Goal: Task Accomplishment & Management: Complete application form

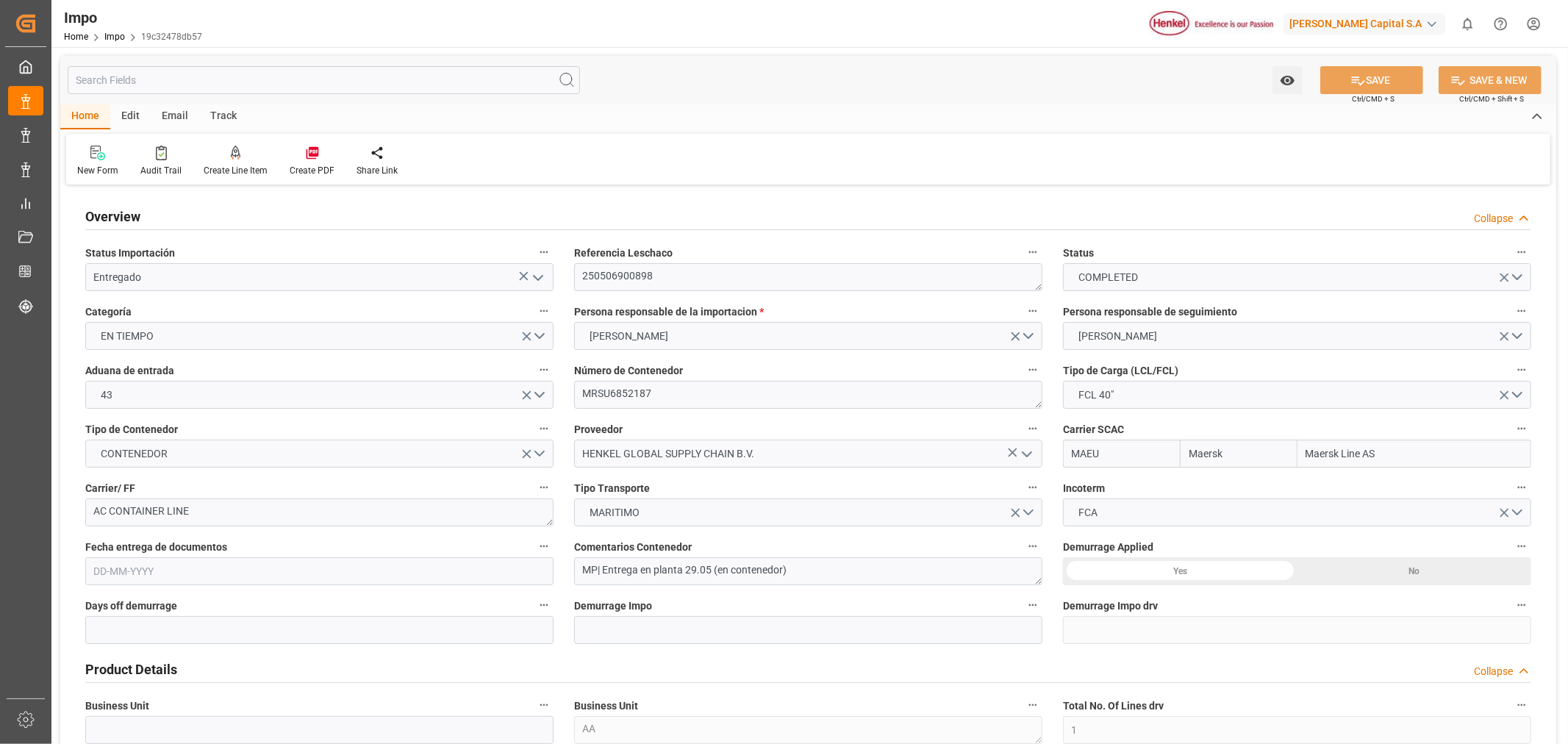
type input "Maersk"
type input "Maersk Line AS"
type input "1"
type input "25.272"
type input "18"
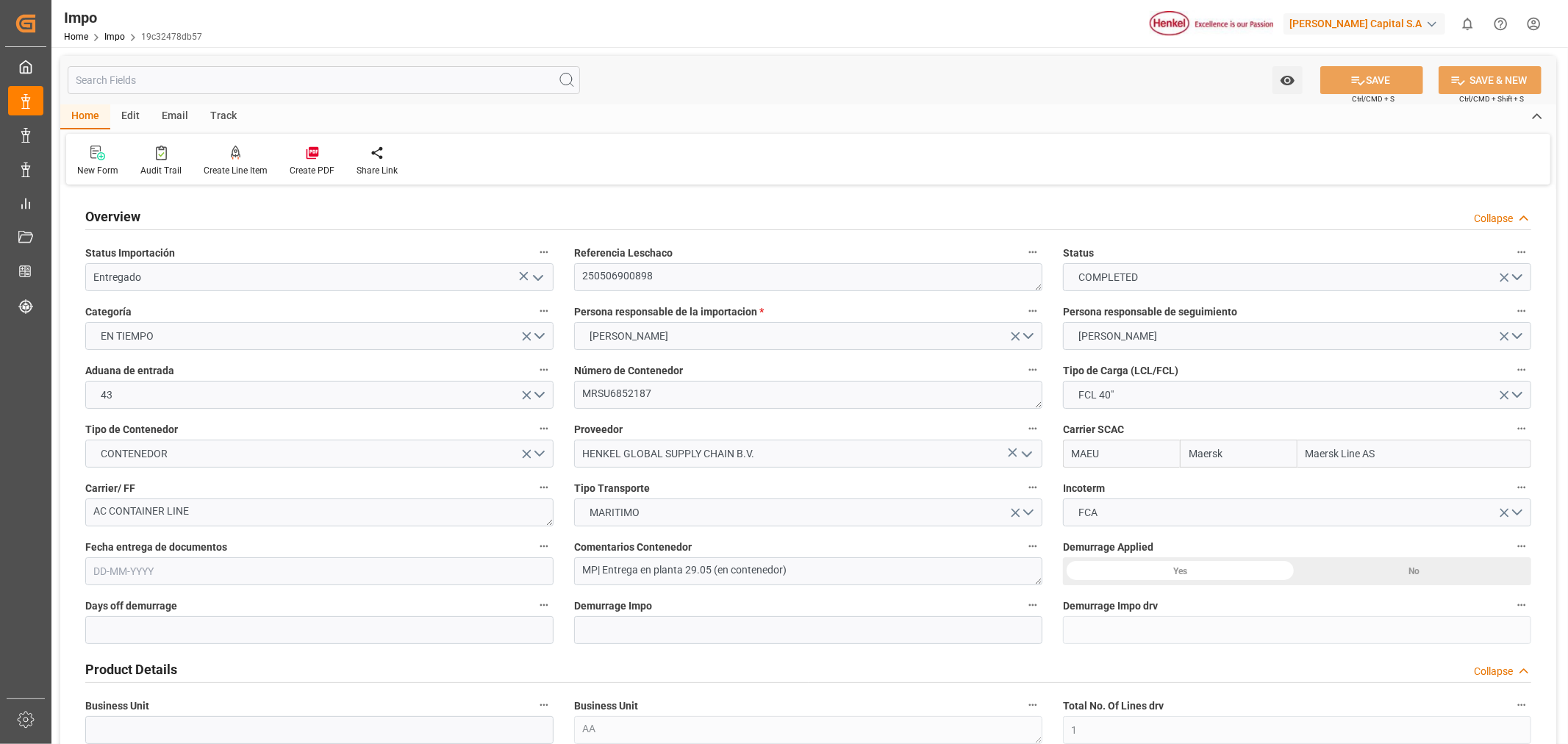
type input "[DATE]"
click at [652, 277] on textarea "250506900898" at bounding box center [807, 277] width 468 height 28
drag, startPoint x: 679, startPoint y: 277, endPoint x: 537, endPoint y: 277, distance: 142.0
click at [174, 160] on div "Audit Trail" at bounding box center [161, 160] width 63 height 32
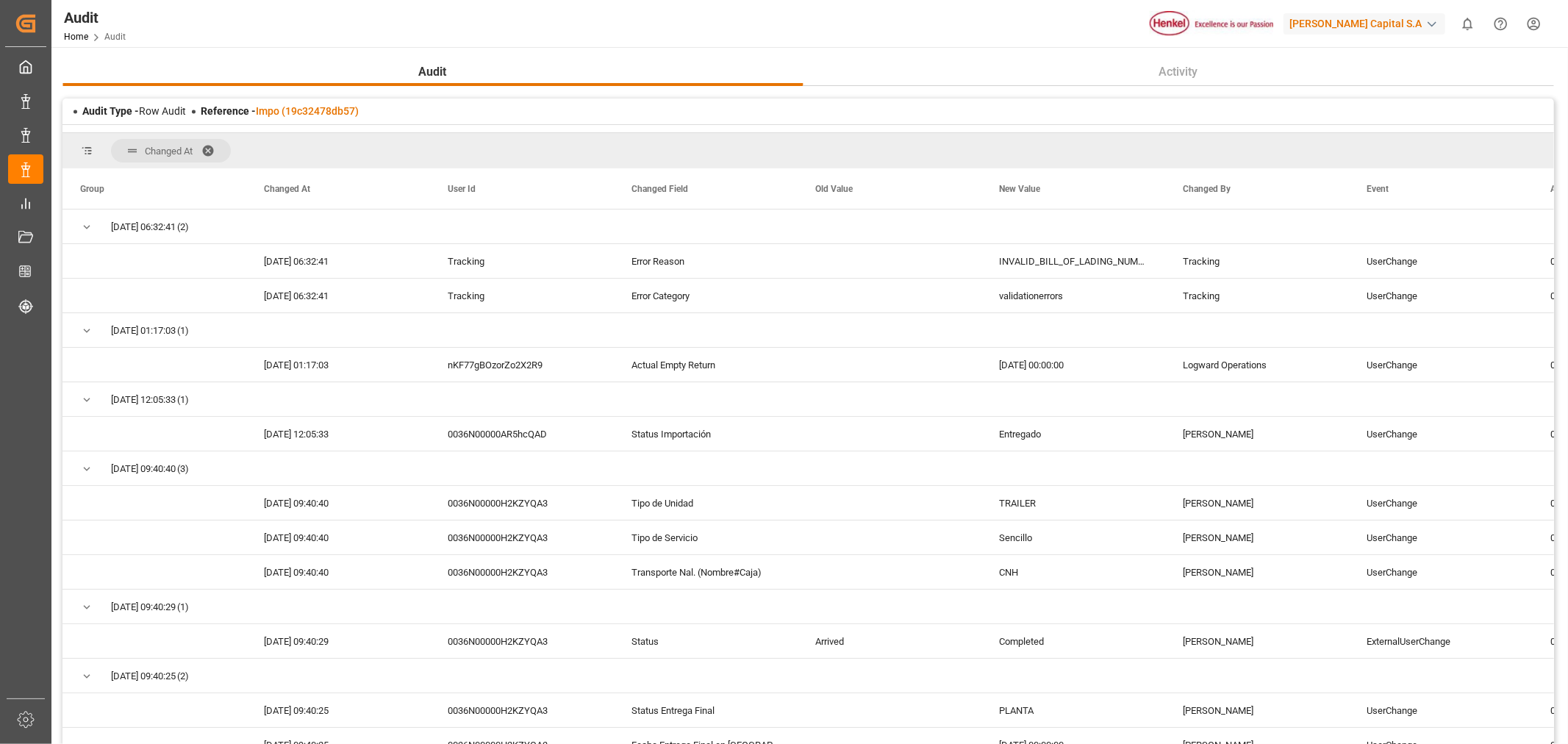
click at [1122, 94] on div "Audit Activity Audit Type - Row Audit Reference - Impo (19c32478db57) Changed A…" at bounding box center [808, 434] width 1491 height 752
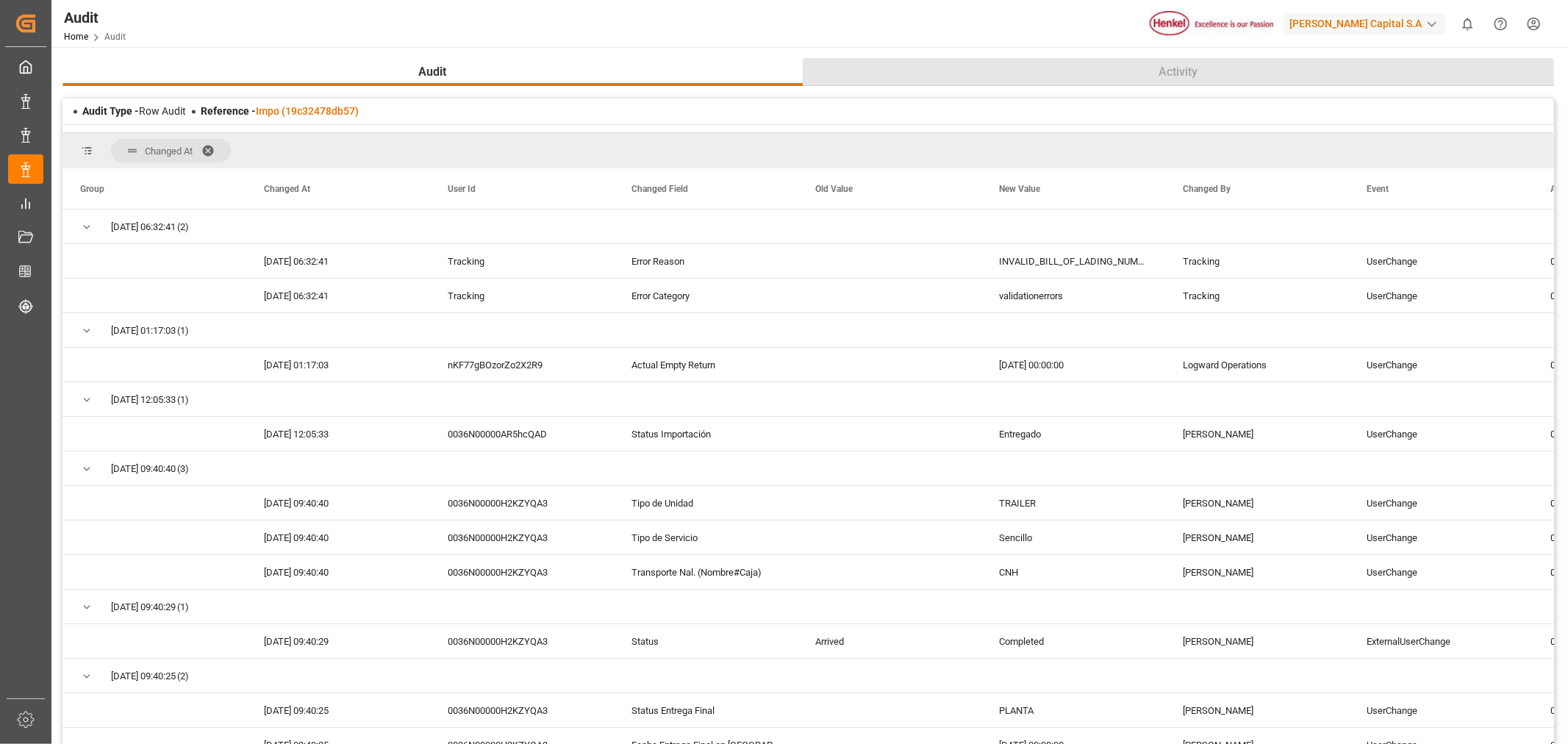
click at [1137, 70] on button "Activity" at bounding box center [1178, 72] width 751 height 28
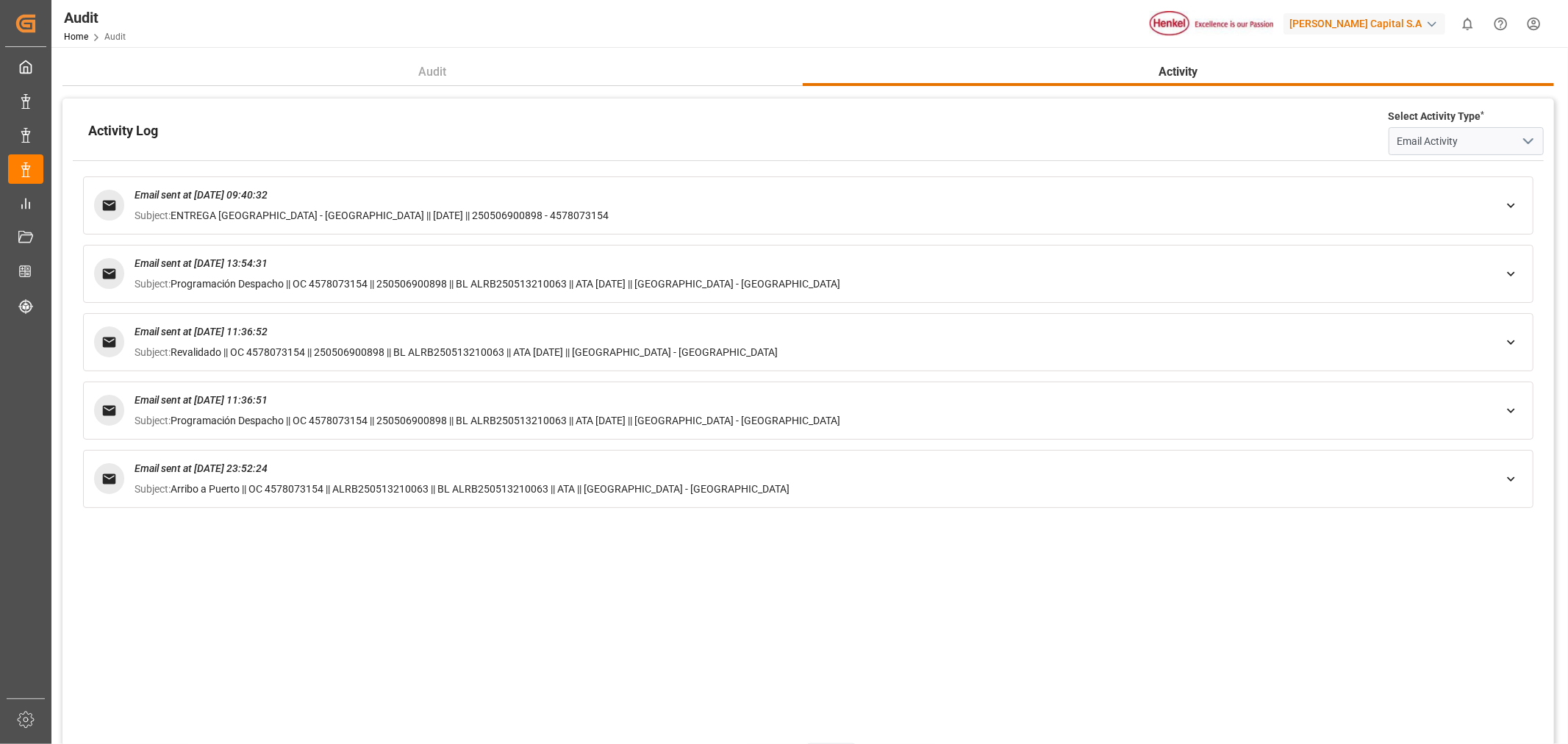
click at [1523, 474] on div "Email sent at [DATE] 23:52:24 Subject: Arribo a Puerto || OC 4578073154 || ALRB…" at bounding box center [807, 479] width 1428 height 36
click at [1516, 475] on icon at bounding box center [1511, 479] width 16 height 16
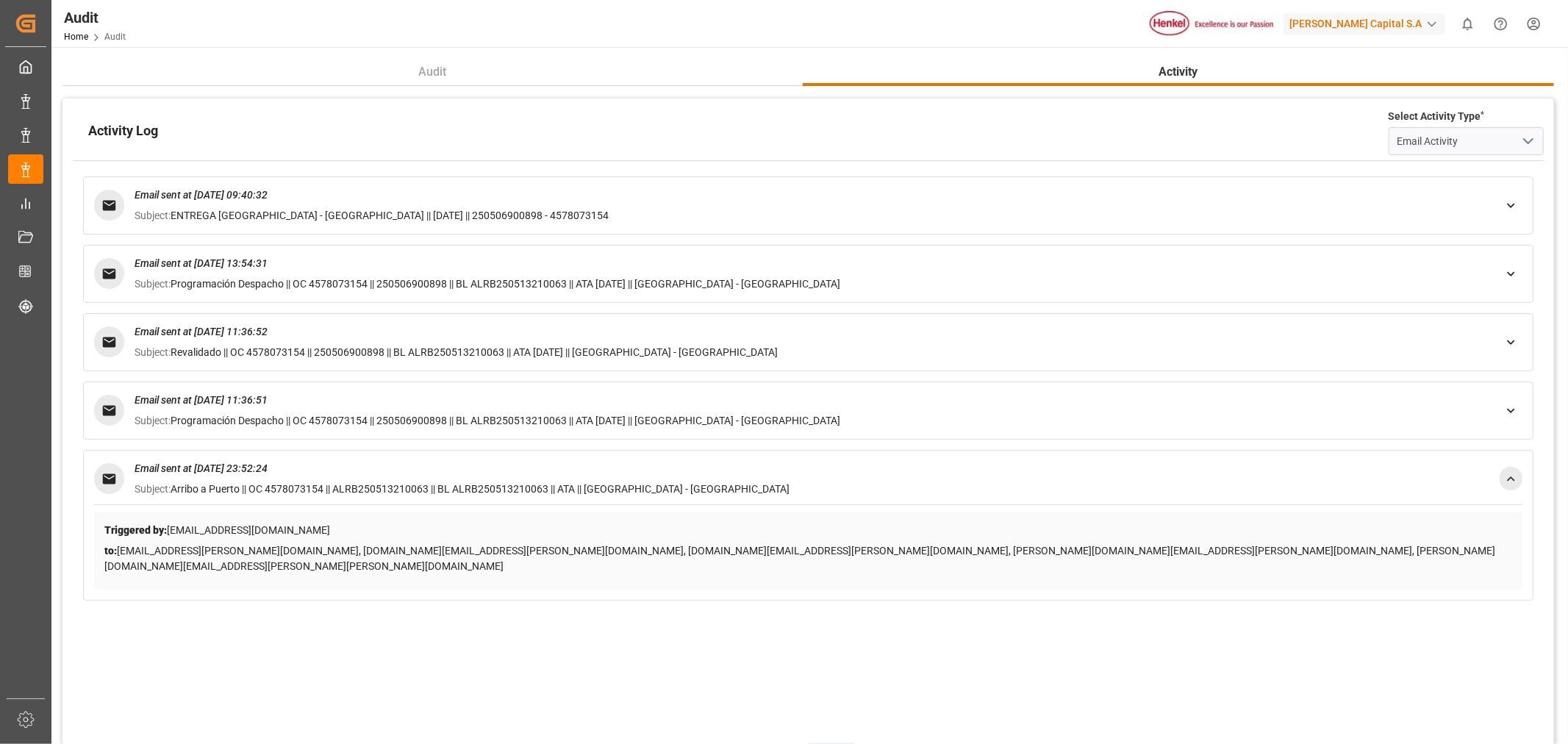
click at [1516, 475] on icon at bounding box center [1511, 479] width 16 height 16
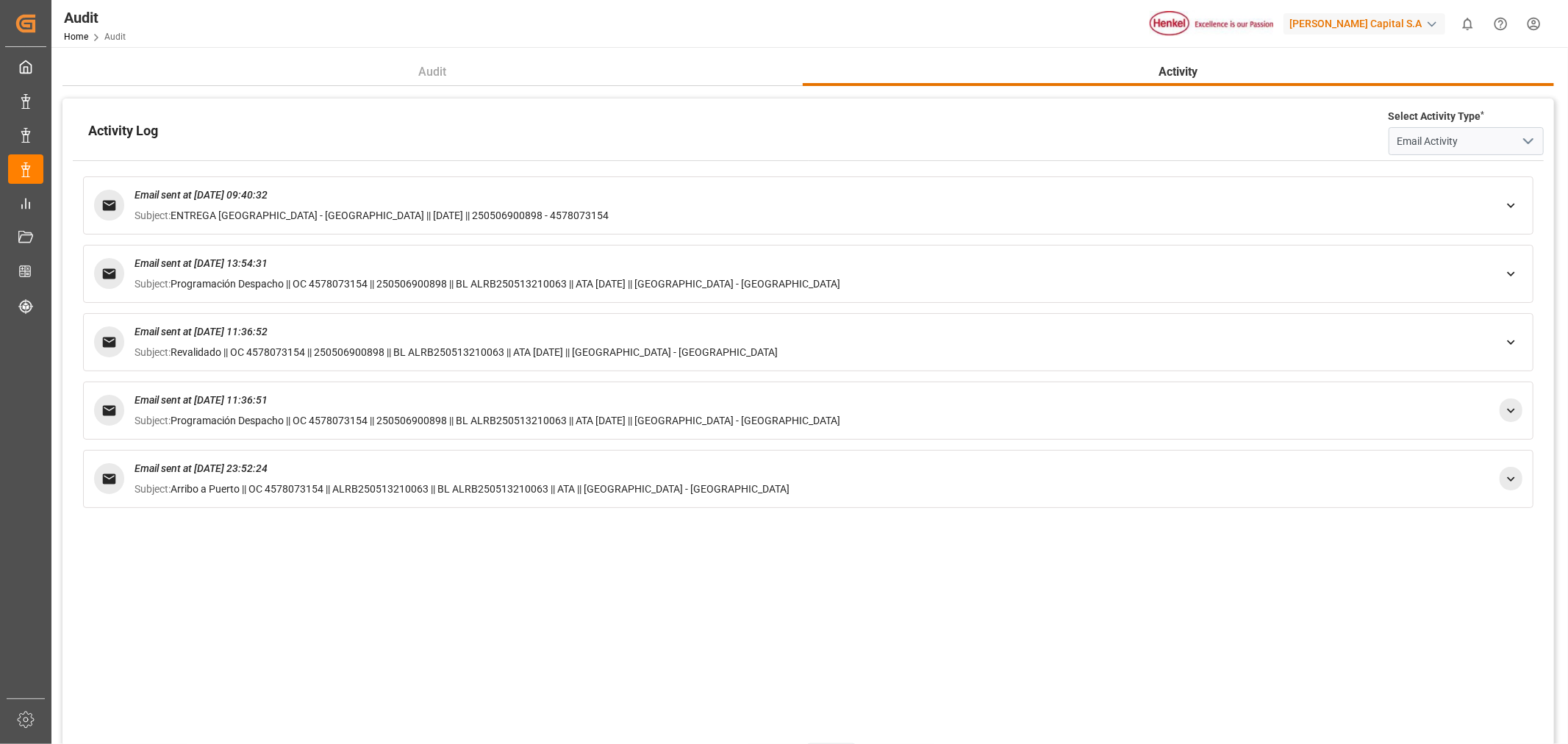
click at [1512, 406] on icon at bounding box center [1511, 410] width 16 height 16
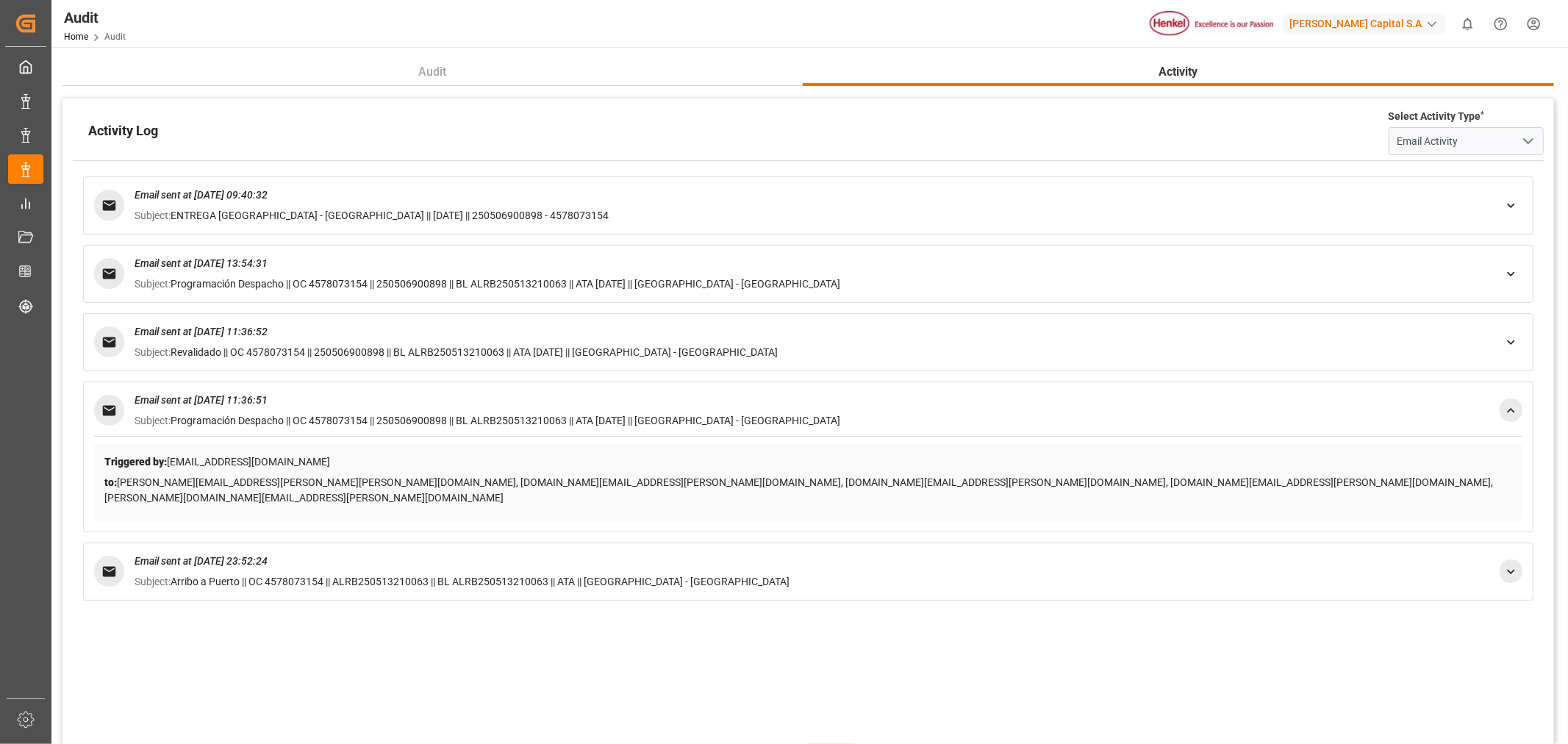
click at [1512, 406] on icon at bounding box center [1511, 410] width 16 height 16
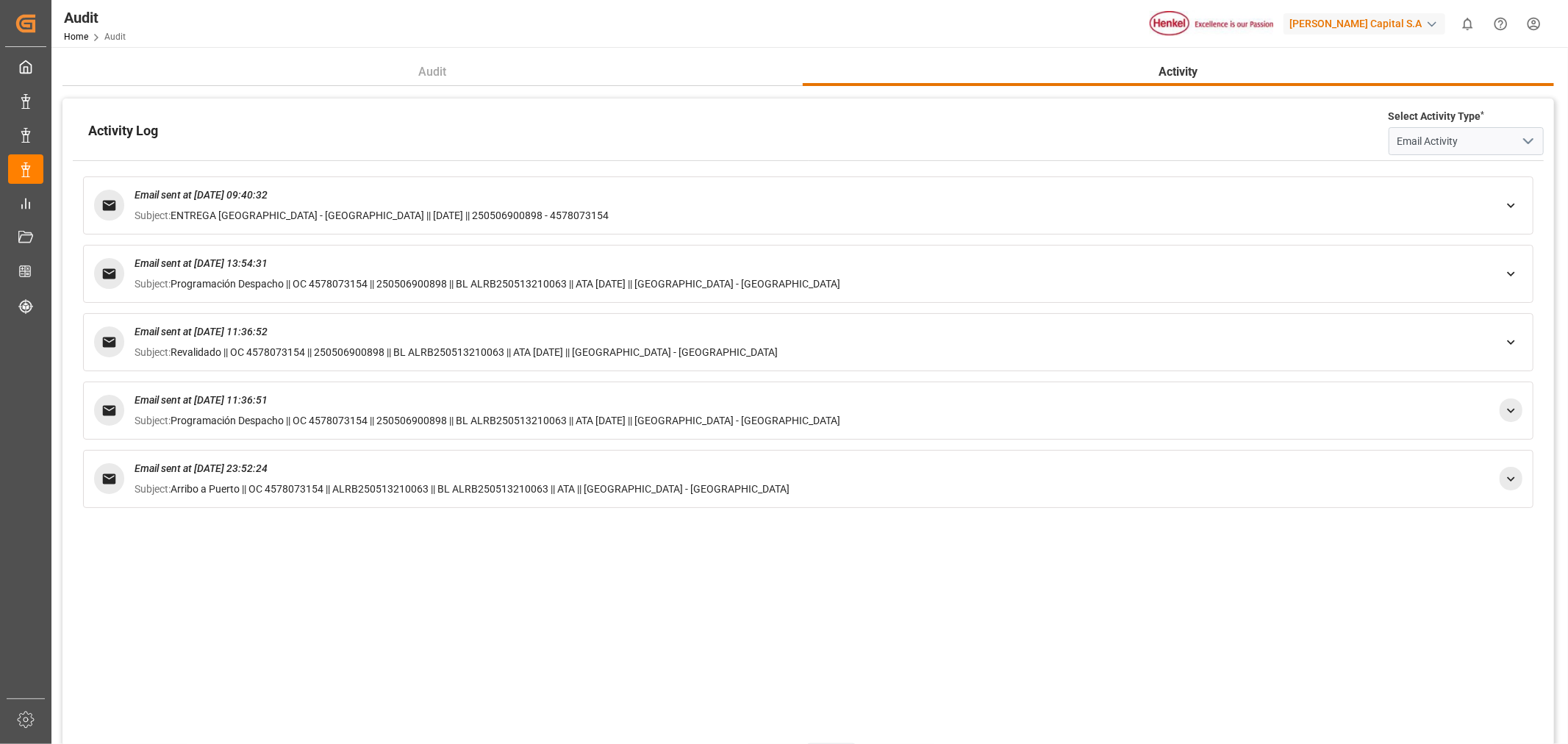
click at [853, 40] on div "Audit Home Audit [PERSON_NAME] Capital S.A 0 Notifications Only show unread All…" at bounding box center [804, 23] width 1527 height 47
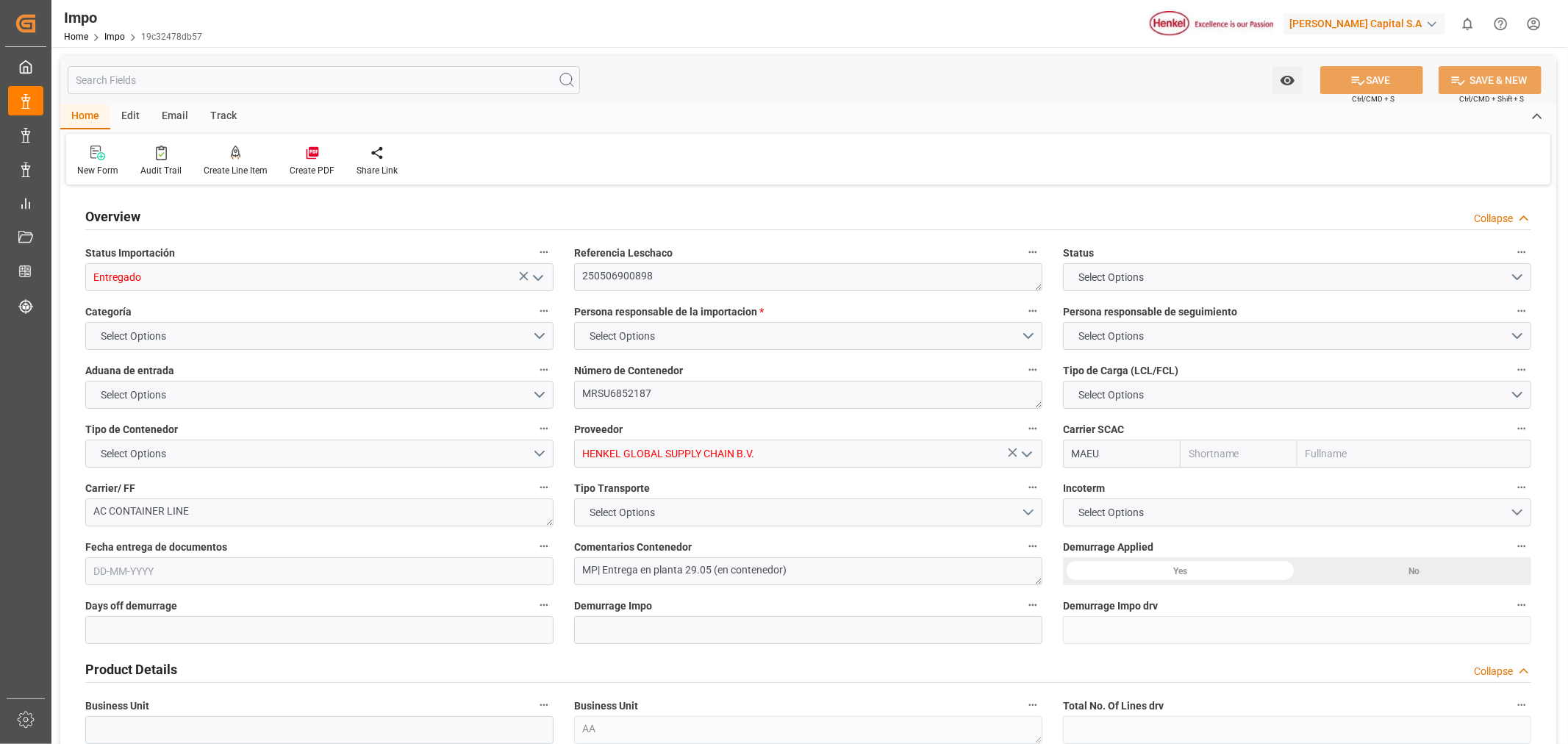
type input "Maersk"
type input "Maersk Line AS"
type input "1"
type input "25.272"
type input "18"
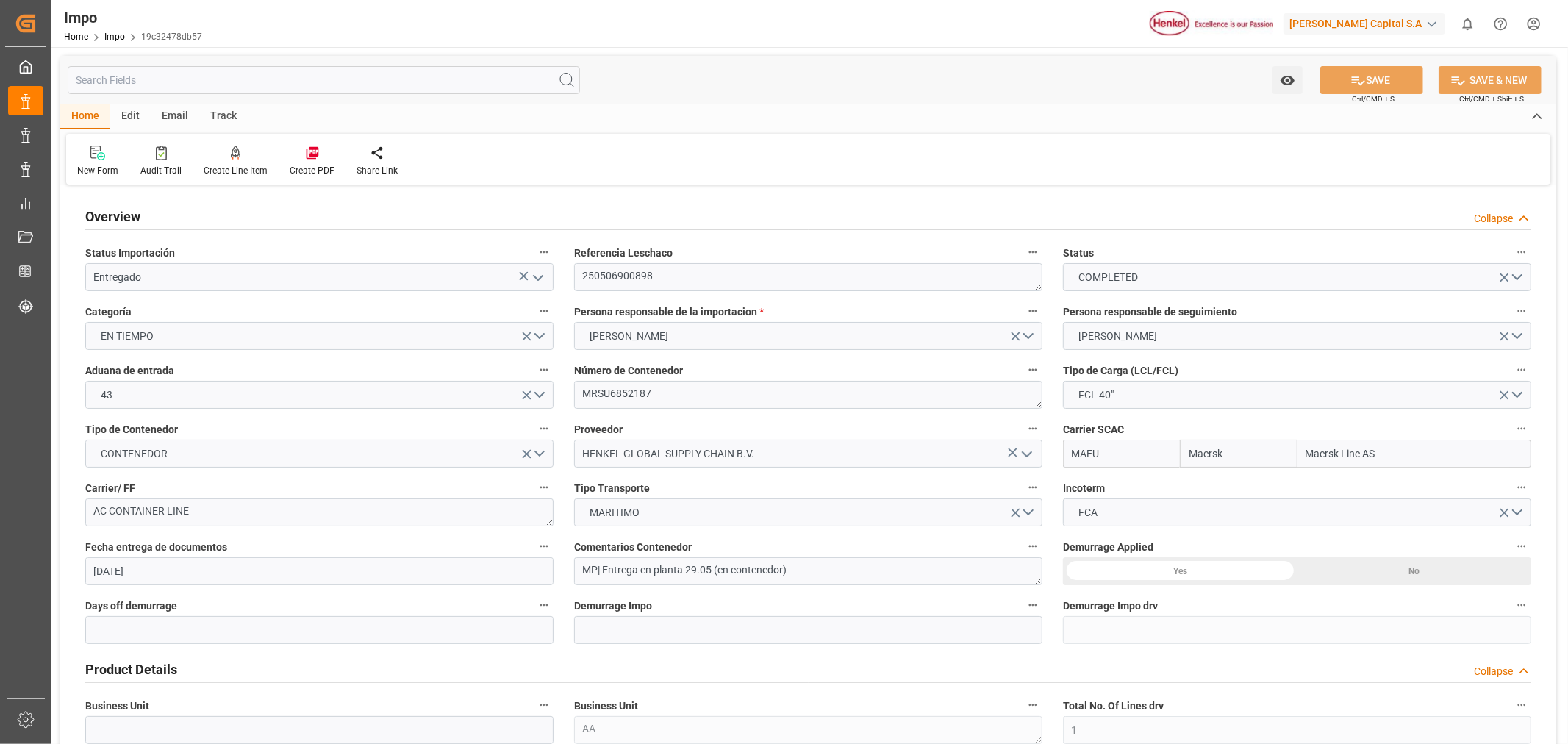
type input "[DATE]"
drag, startPoint x: 672, startPoint y: 277, endPoint x: 557, endPoint y: 279, distance: 115.0
click at [665, 394] on textarea "MRSU6852187" at bounding box center [807, 395] width 468 height 28
drag, startPoint x: 678, startPoint y: 393, endPoint x: 527, endPoint y: 397, distance: 151.1
